Goal: Task Accomplishment & Management: Use online tool/utility

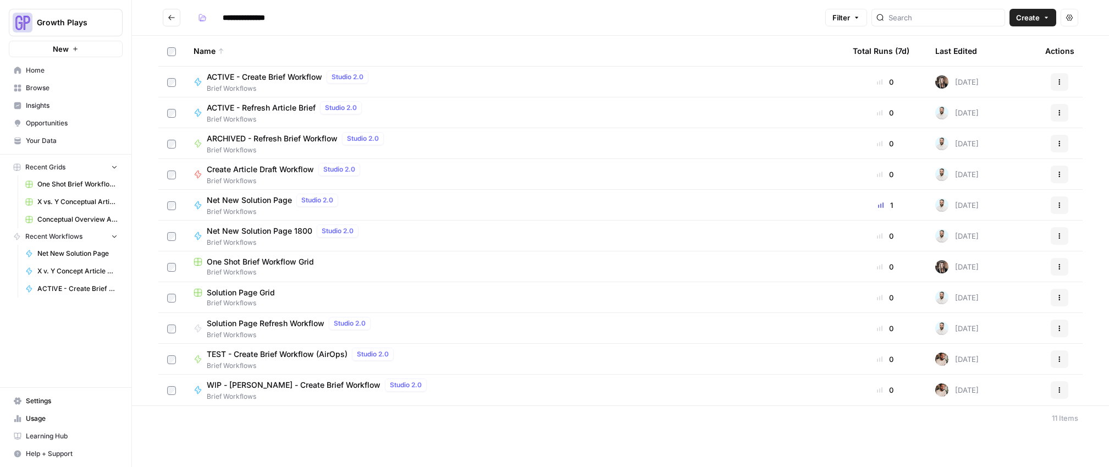
click at [43, 88] on span "Browse" at bounding box center [72, 88] width 92 height 10
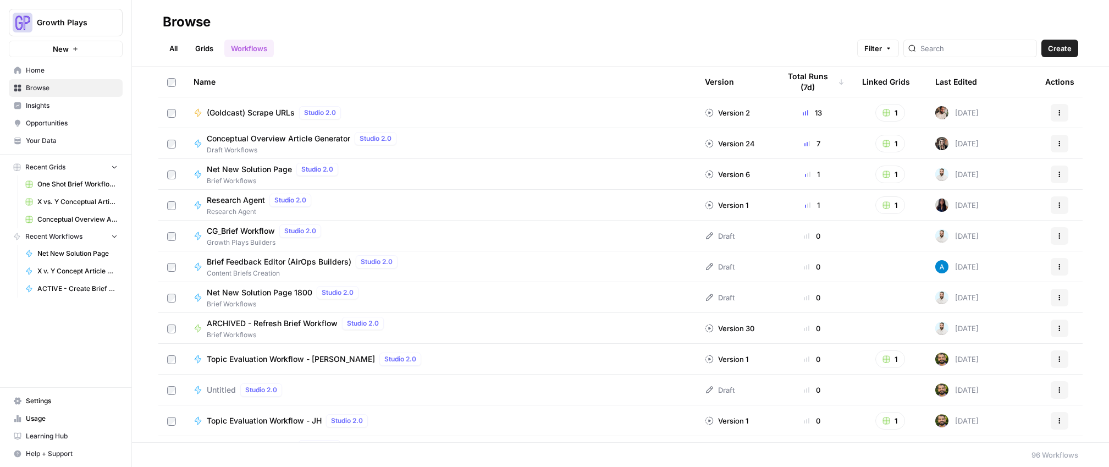
click at [165, 44] on link "All" at bounding box center [173, 49] width 21 height 18
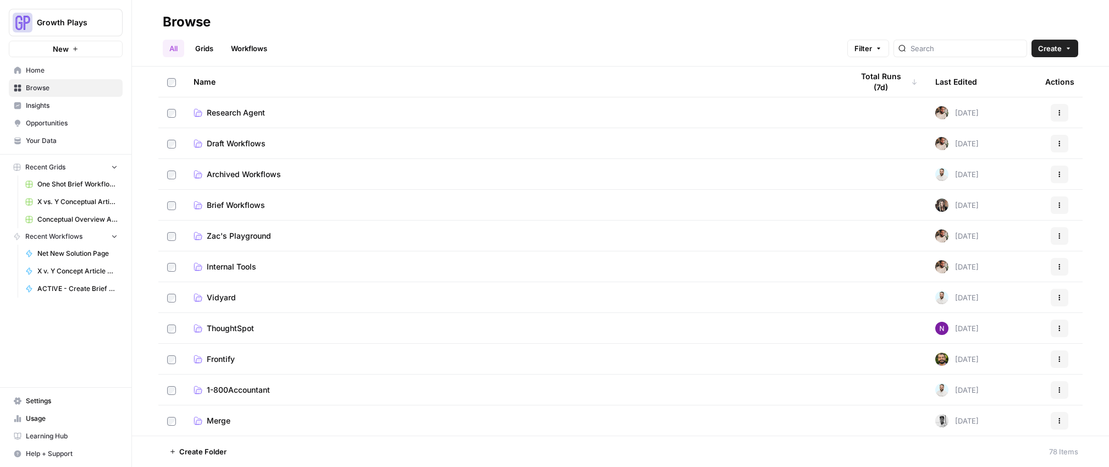
click at [219, 136] on td "Draft Workflows" at bounding box center [514, 143] width 659 height 30
click at [218, 143] on span "Draft Workflows" at bounding box center [236, 143] width 59 height 11
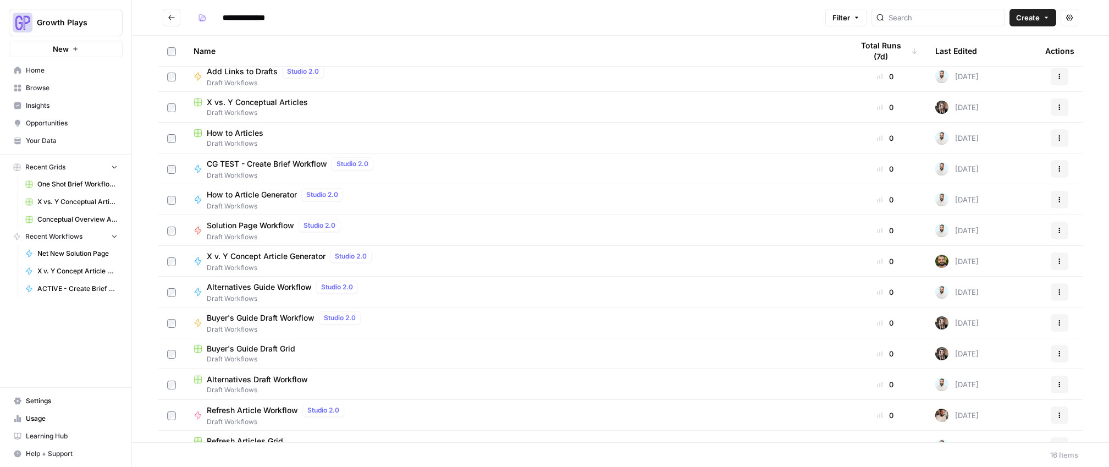
scroll to position [74, 0]
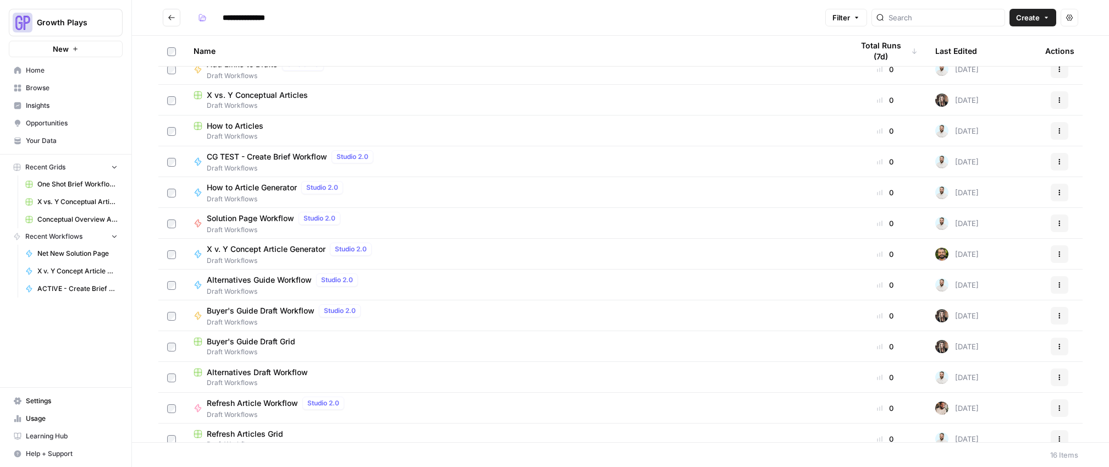
click at [252, 218] on span "Solution Page Workflow" at bounding box center [250, 218] width 87 height 11
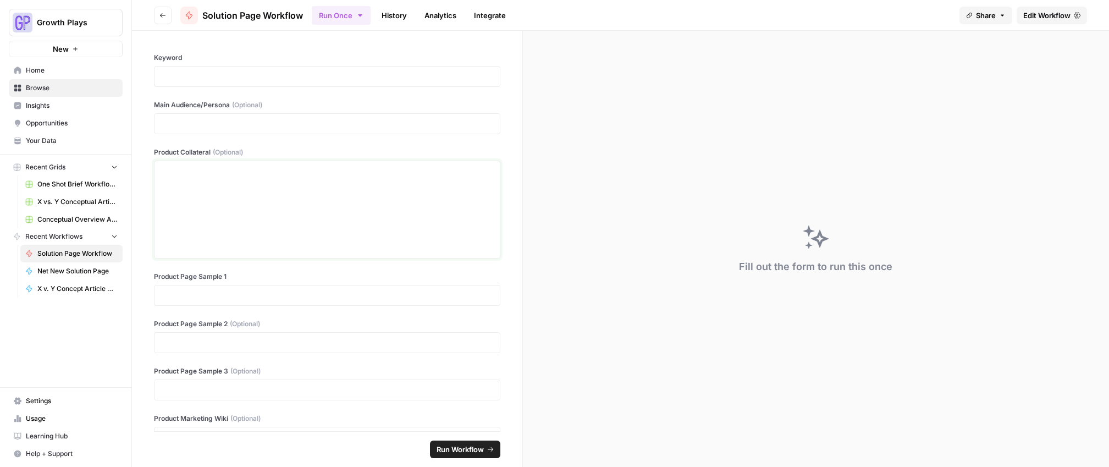
drag, startPoint x: 220, startPoint y: 195, endPoint x: 256, endPoint y: 70, distance: 129.8
click at [220, 194] on div at bounding box center [327, 209] width 332 height 88
click at [222, 85] on div at bounding box center [327, 76] width 346 height 21
click at [219, 81] on p at bounding box center [327, 76] width 332 height 11
click at [212, 122] on p at bounding box center [327, 123] width 332 height 11
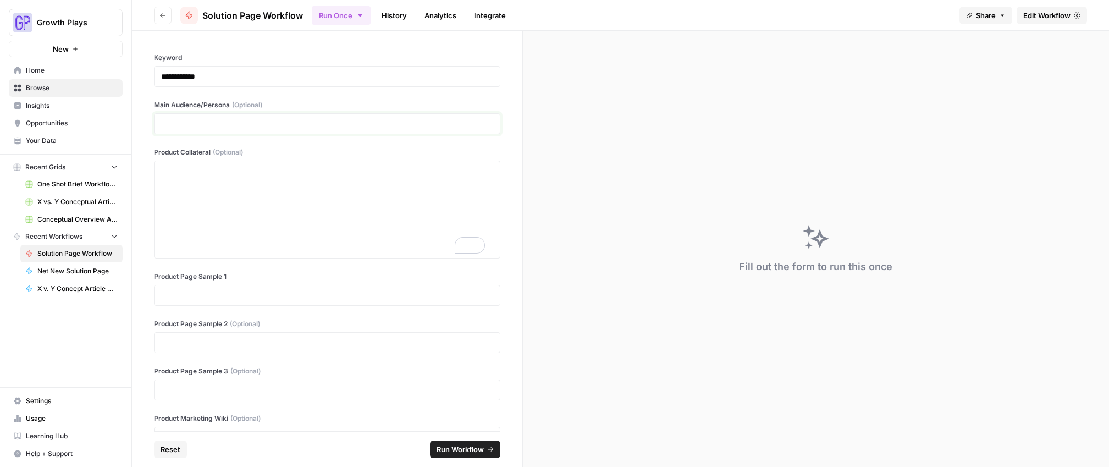
paste div
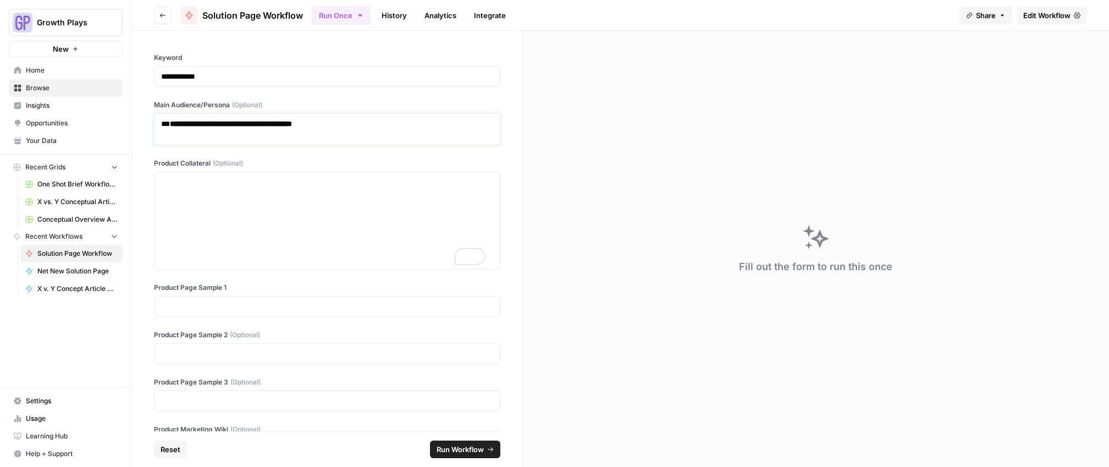
click at [167, 124] on h3 "**********" at bounding box center [323, 123] width 324 height 11
click at [229, 218] on div "To enrich screen reader interactions, please activate Accessibility in Grammarl…" at bounding box center [327, 220] width 332 height 88
click at [201, 301] on p at bounding box center [327, 306] width 332 height 11
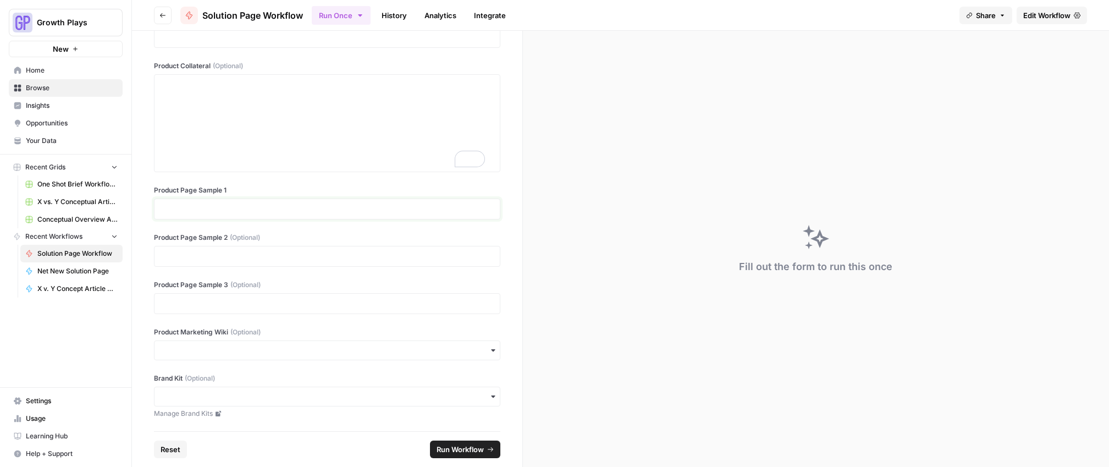
scroll to position [98, 0]
click at [217, 131] on div "To enrich screen reader interactions, please activate Accessibility in Grammarl…" at bounding box center [327, 123] width 332 height 88
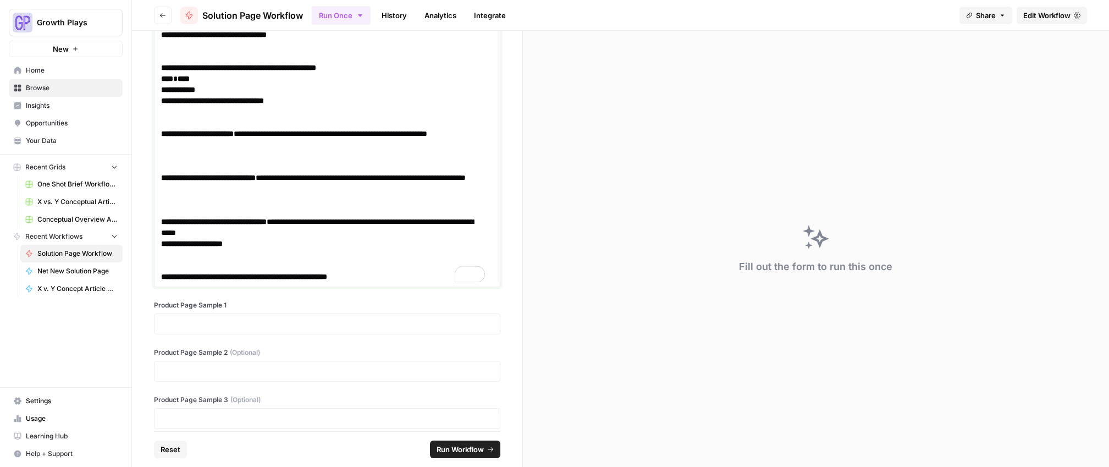
scroll to position [1098, 0]
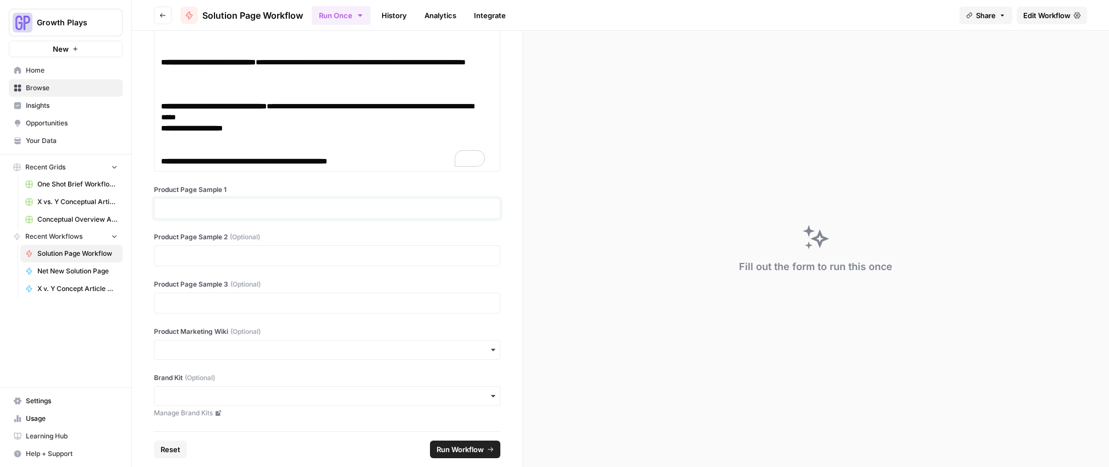
click at [193, 212] on p at bounding box center [327, 208] width 332 height 11
click at [176, 259] on p at bounding box center [327, 255] width 332 height 11
click at [180, 300] on p at bounding box center [327, 302] width 332 height 11
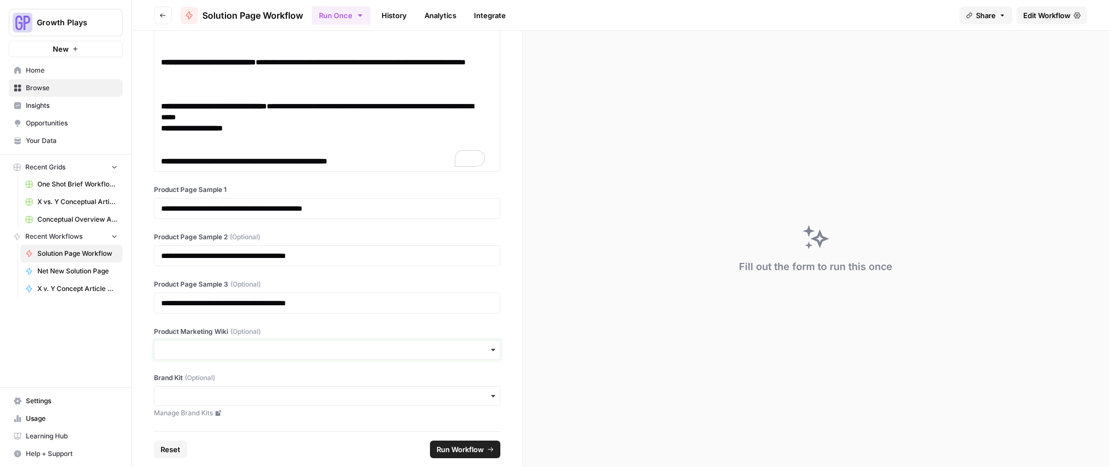
click at [193, 355] on input "Product Marketing Wiki (Optional)" at bounding box center [327, 349] width 332 height 11
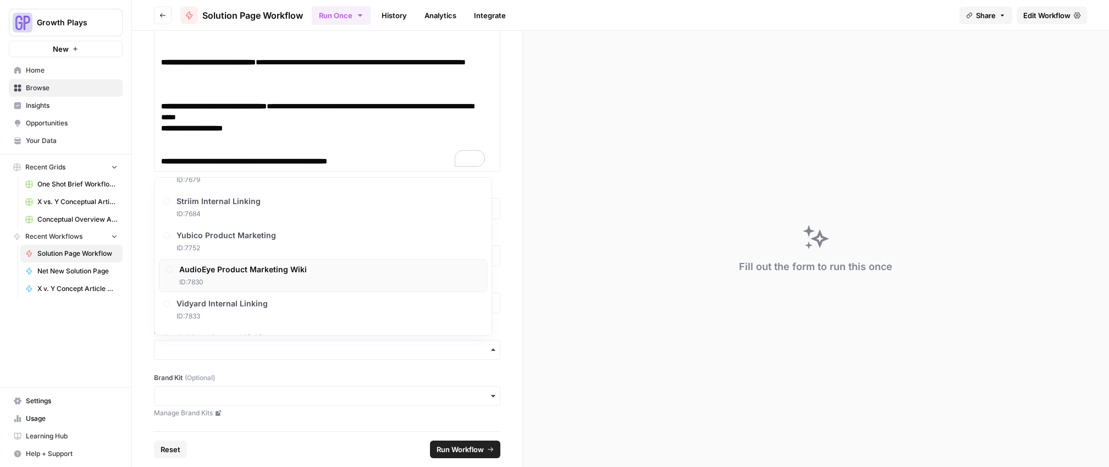
scroll to position [543, 0]
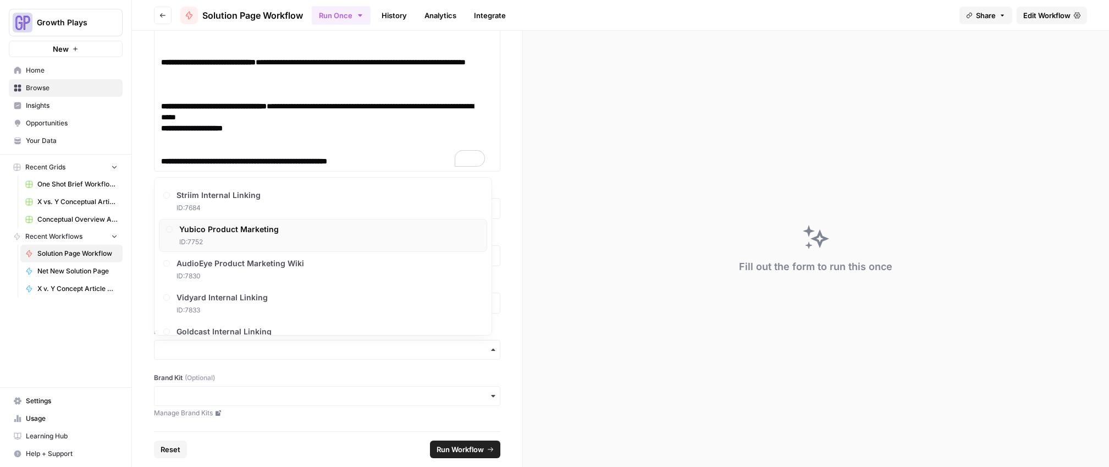
click at [215, 237] on span "ID: 7752" at bounding box center [228, 242] width 99 height 10
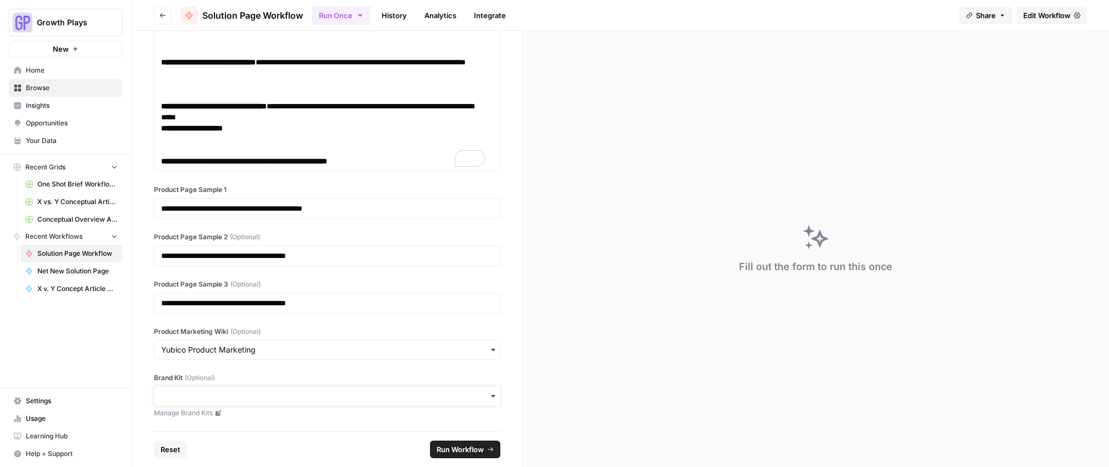
click at [204, 396] on input "Brand Kit (Optional)" at bounding box center [327, 395] width 332 height 11
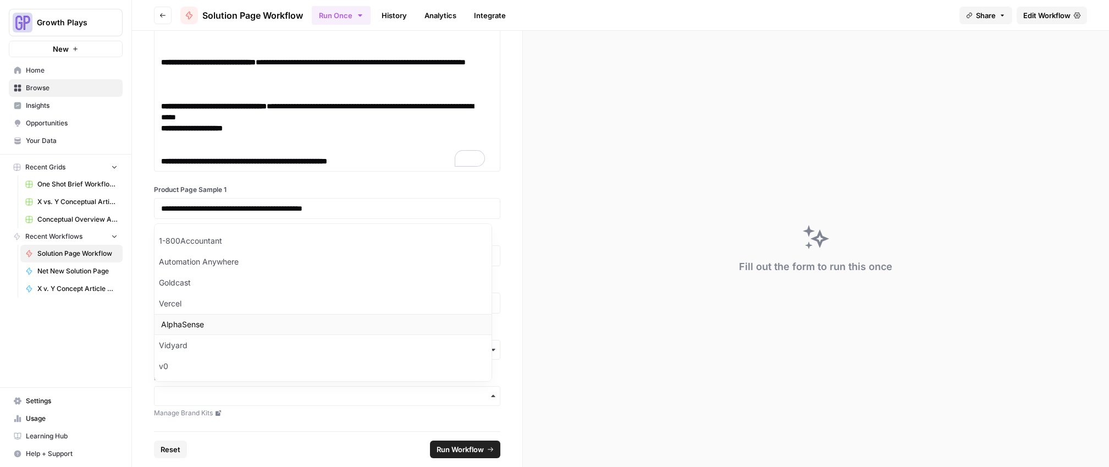
scroll to position [0, 0]
click at [188, 311] on div "Yubico" at bounding box center [322, 301] width 337 height 21
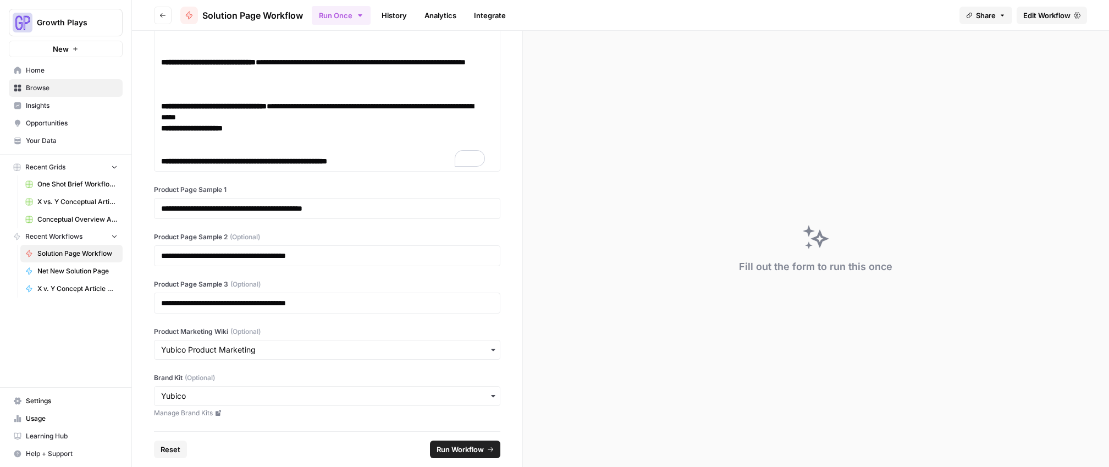
click at [463, 445] on span "Run Workflow" at bounding box center [459, 449] width 47 height 11
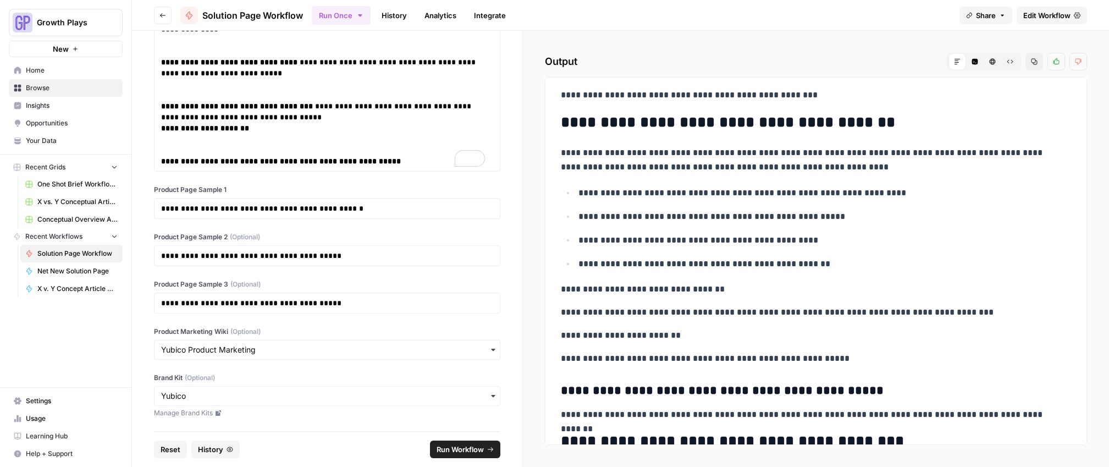
scroll to position [1051, 0]
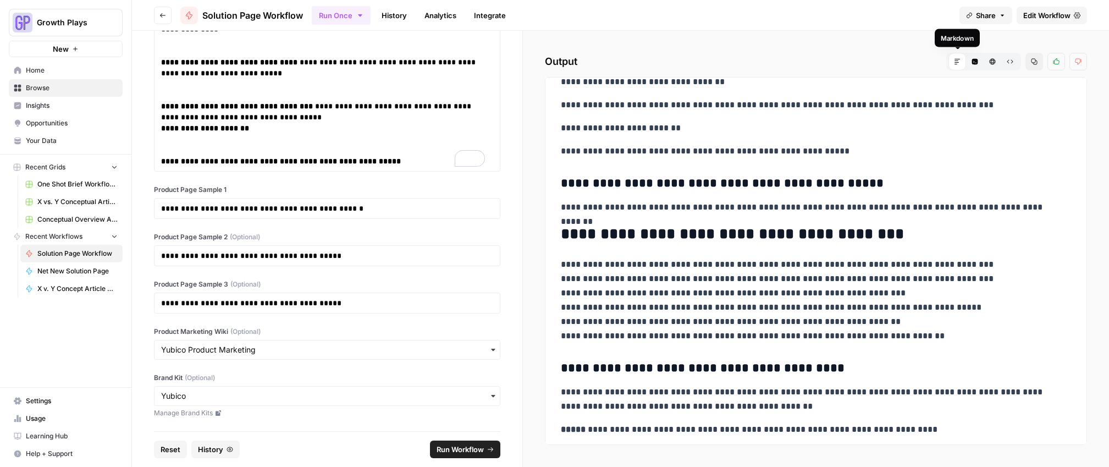
click at [957, 65] on div "Markdown" at bounding box center [957, 62] width 18 height 18
click at [958, 63] on icon at bounding box center [957, 61] width 7 height 7
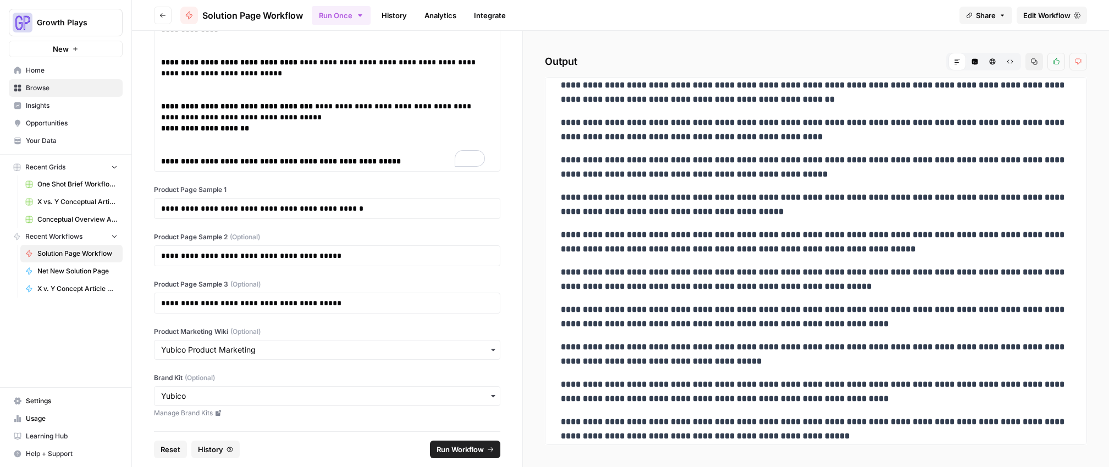
scroll to position [1962, 0]
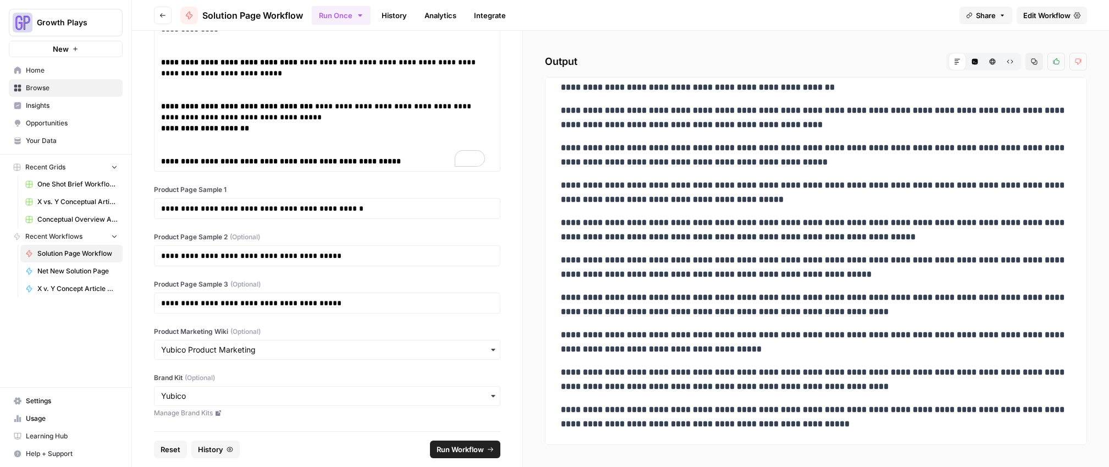
click at [742, 219] on strong "**********" at bounding box center [814, 229] width 506 height 23
click at [1033, 58] on button "Copy" at bounding box center [1034, 62] width 18 height 18
click at [112, 403] on span "Settings" at bounding box center [72, 401] width 92 height 10
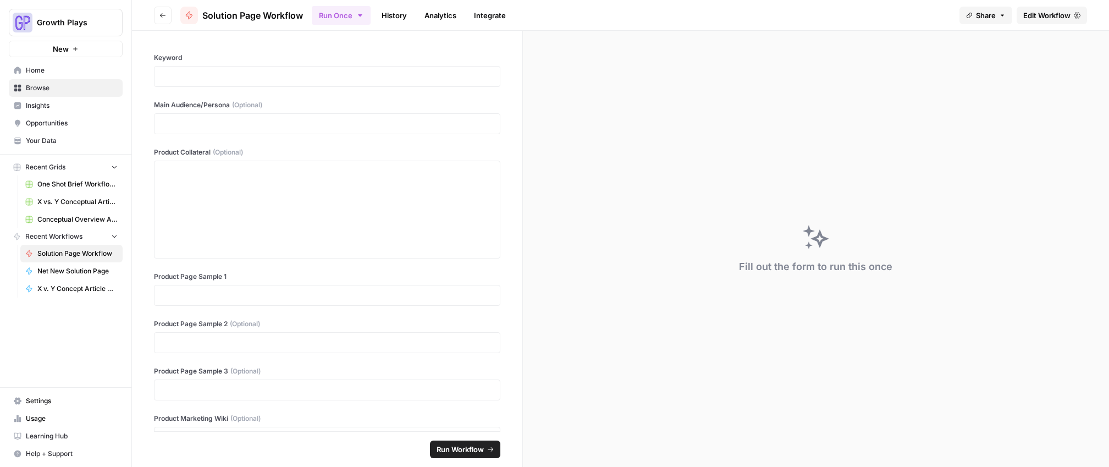
click at [419, 16] on link "Analytics" at bounding box center [440, 16] width 45 height 18
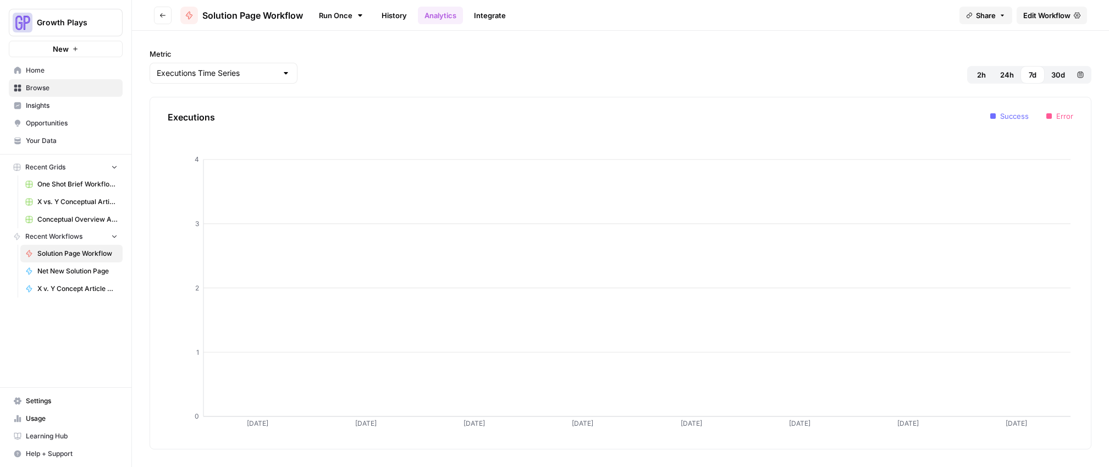
click at [381, 16] on link "History" at bounding box center [394, 16] width 38 height 18
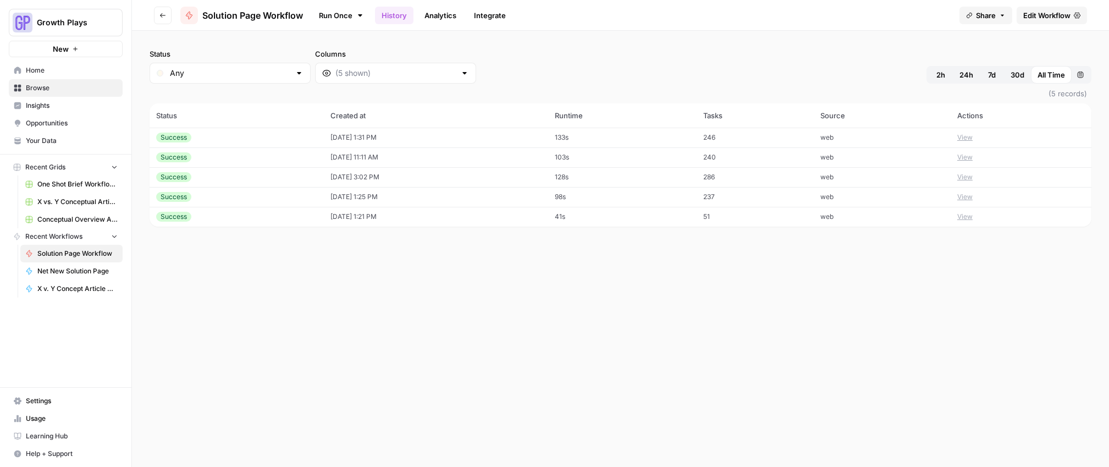
click at [183, 158] on div "Success" at bounding box center [173, 157] width 35 height 10
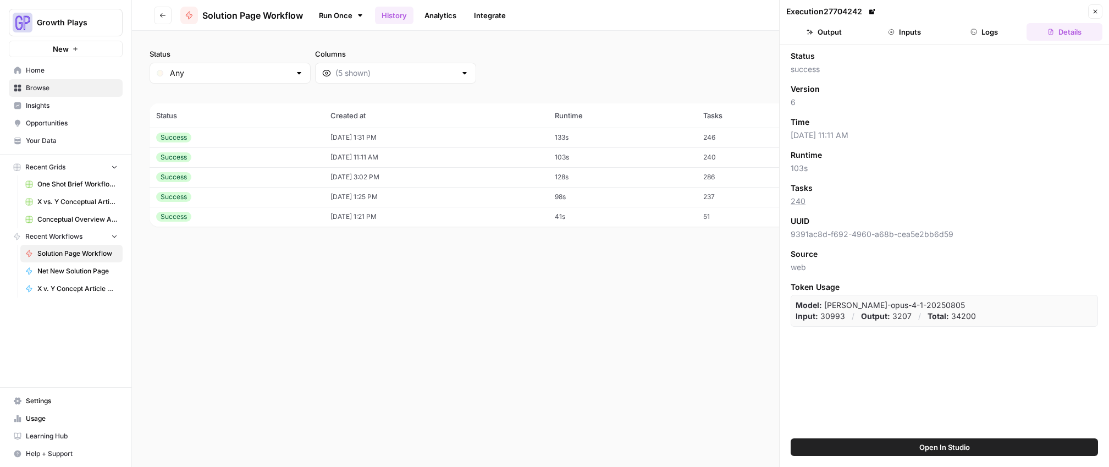
click at [908, 23] on button "Inputs" at bounding box center [904, 32] width 76 height 18
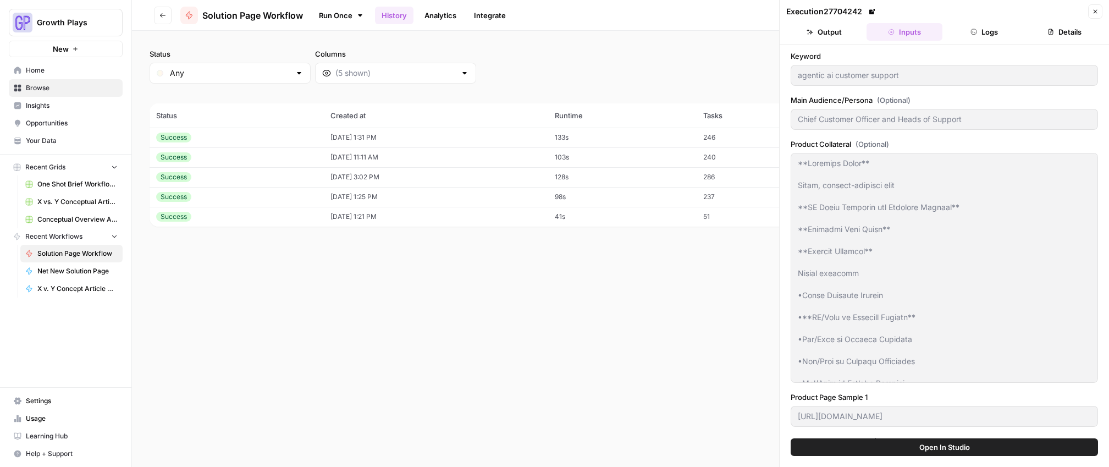
click at [575, 285] on div "Status Any Columns 2h 24h 7d 30d All Time Custom range (5 records) Status Creat…" at bounding box center [620, 249] width 977 height 436
click at [177, 156] on div "Success" at bounding box center [173, 157] width 35 height 10
click at [185, 181] on div "Success" at bounding box center [173, 177] width 35 height 10
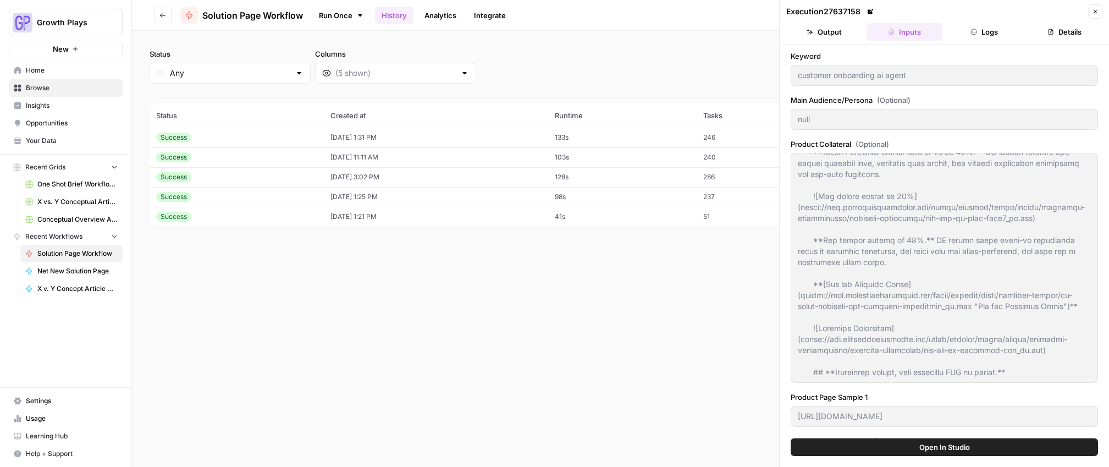
scroll to position [170, 0]
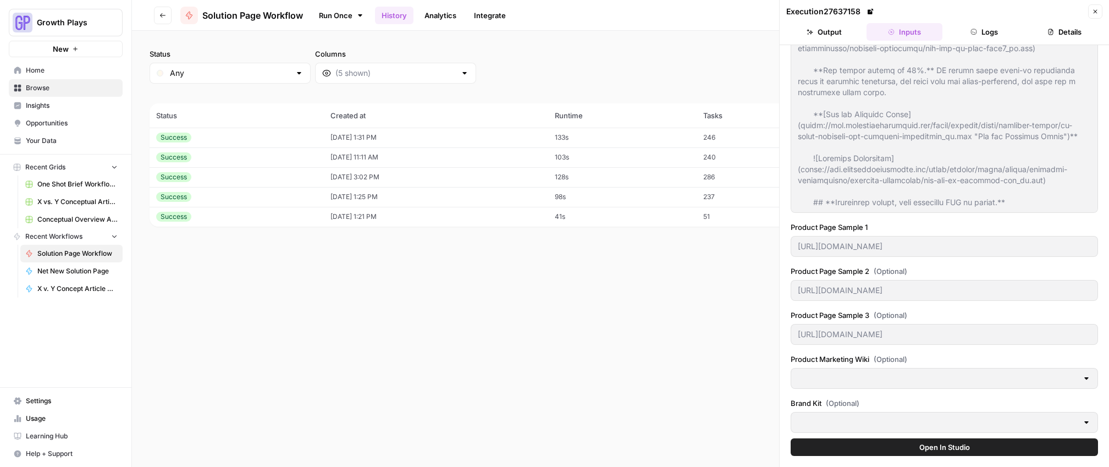
click at [525, 291] on div "Status Any Columns 2h 24h 7d 30d All Time Custom range (5 records) Status Creat…" at bounding box center [620, 249] width 977 height 436
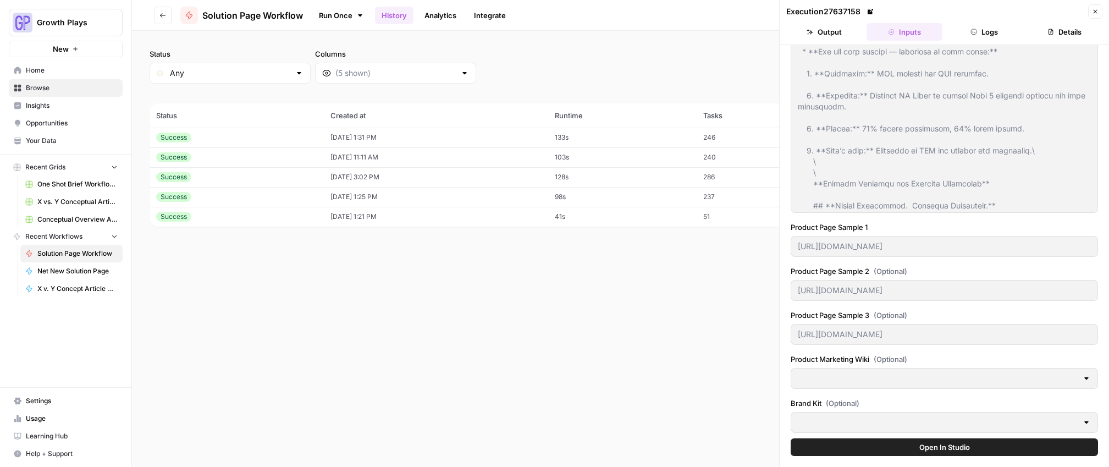
scroll to position [870, 0]
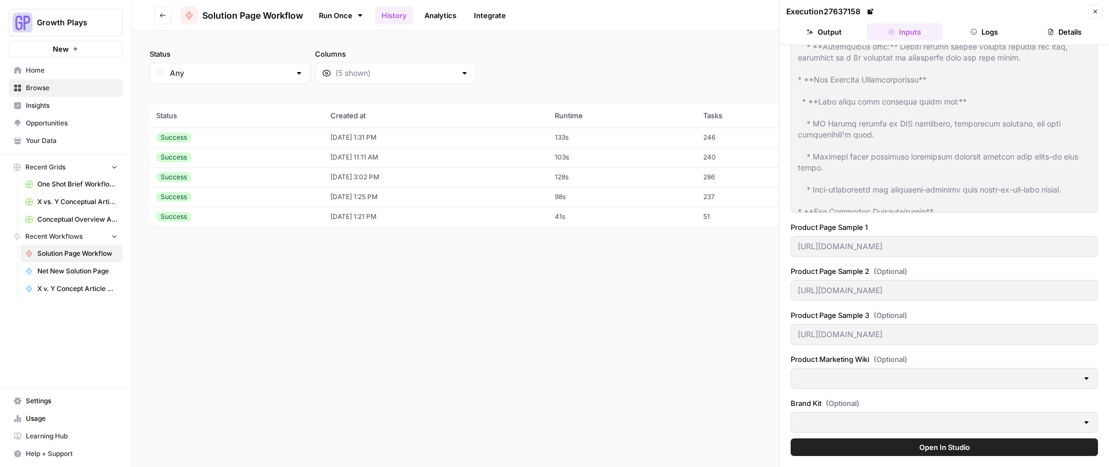
click at [1061, 37] on button "Details" at bounding box center [1064, 32] width 76 height 18
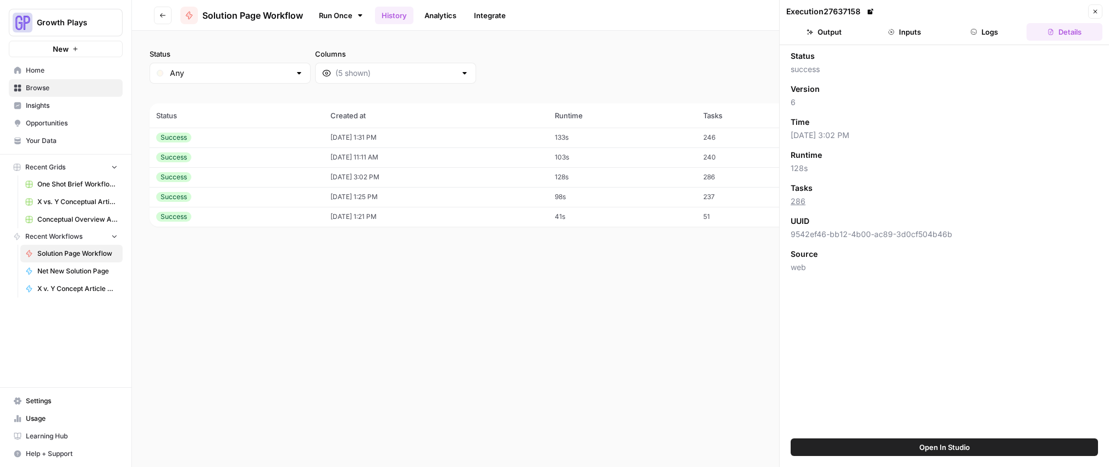
scroll to position [0, 0]
click at [888, 32] on icon "button" at bounding box center [891, 32] width 7 height 7
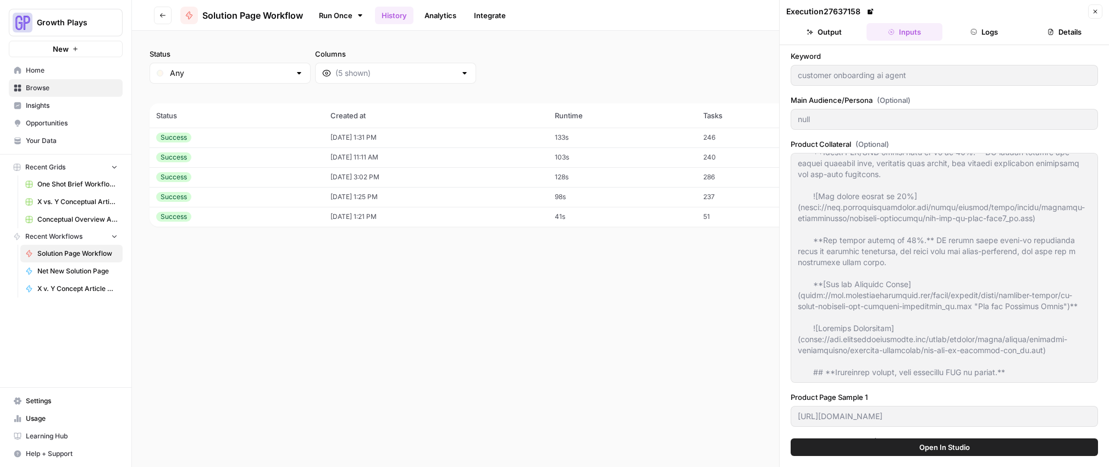
scroll to position [170, 0]
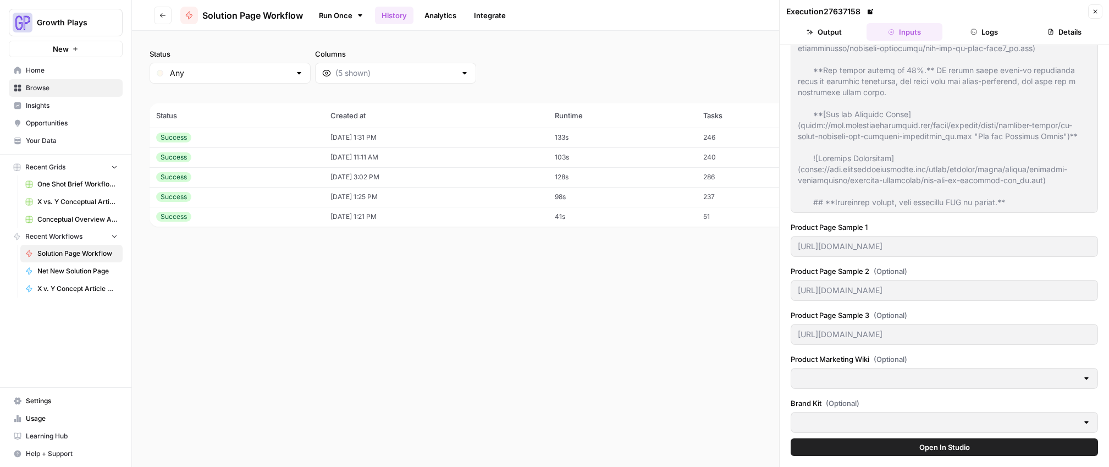
click at [1049, 213] on div "Product Collateral (Optional)" at bounding box center [943, 93] width 307 height 248
